Goal: Transaction & Acquisition: Purchase product/service

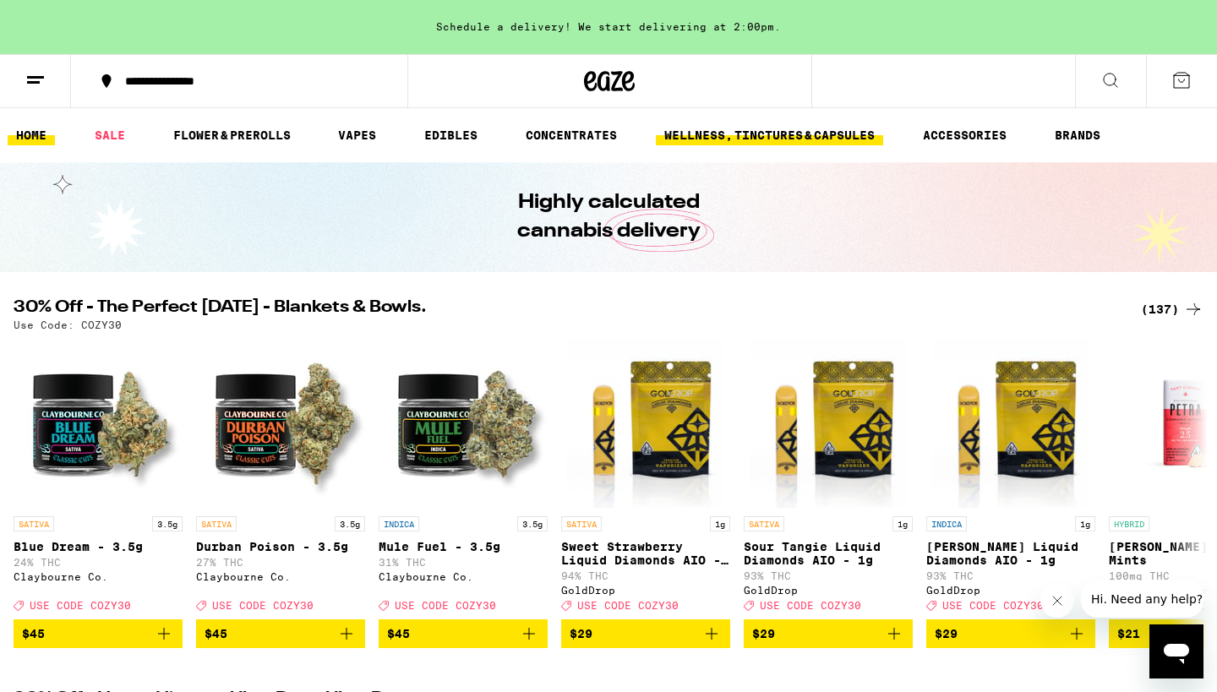
click at [727, 138] on link "WELLNESS, TINCTURES & CAPSULES" at bounding box center [769, 135] width 227 height 20
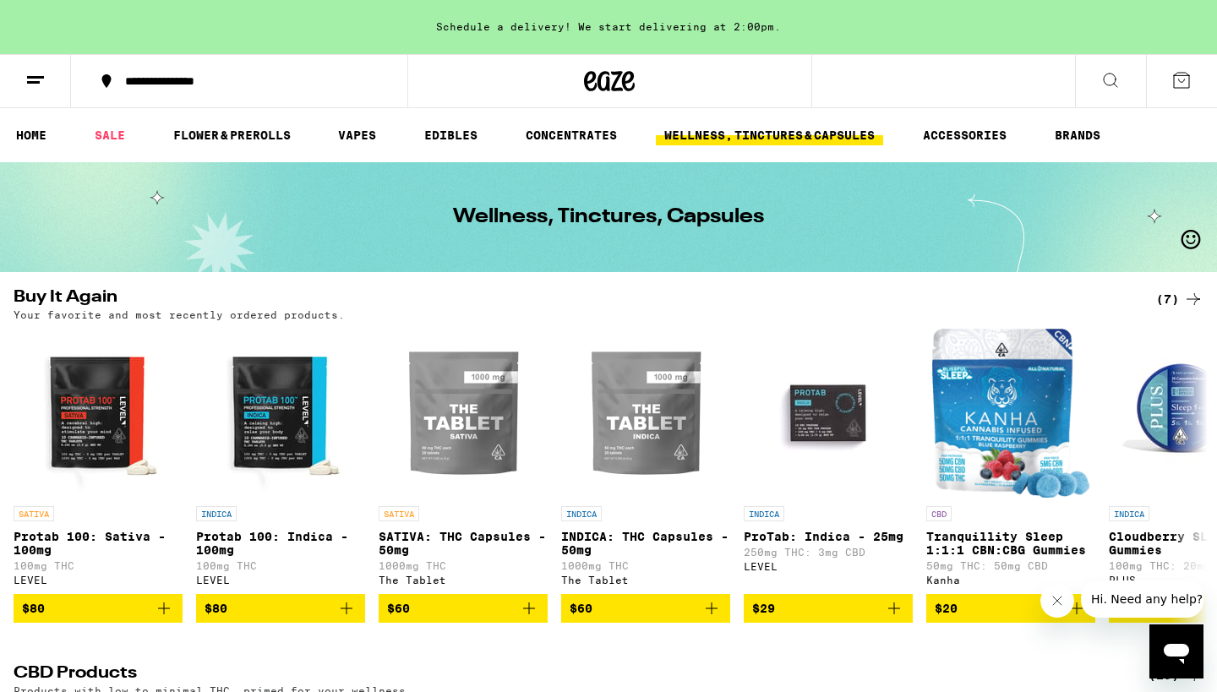
click at [760, 129] on link "WELLNESS, TINCTURES & CAPSULES" at bounding box center [769, 135] width 227 height 20
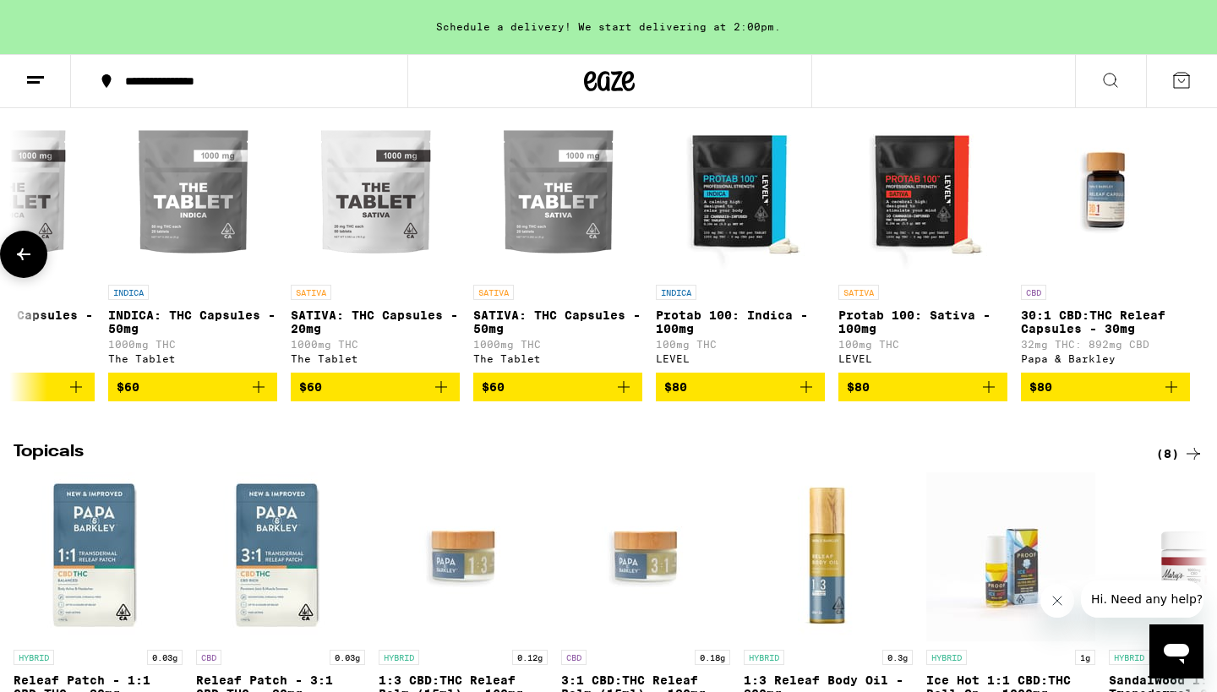
scroll to position [0, 1730]
